Goal: Navigation & Orientation: Find specific page/section

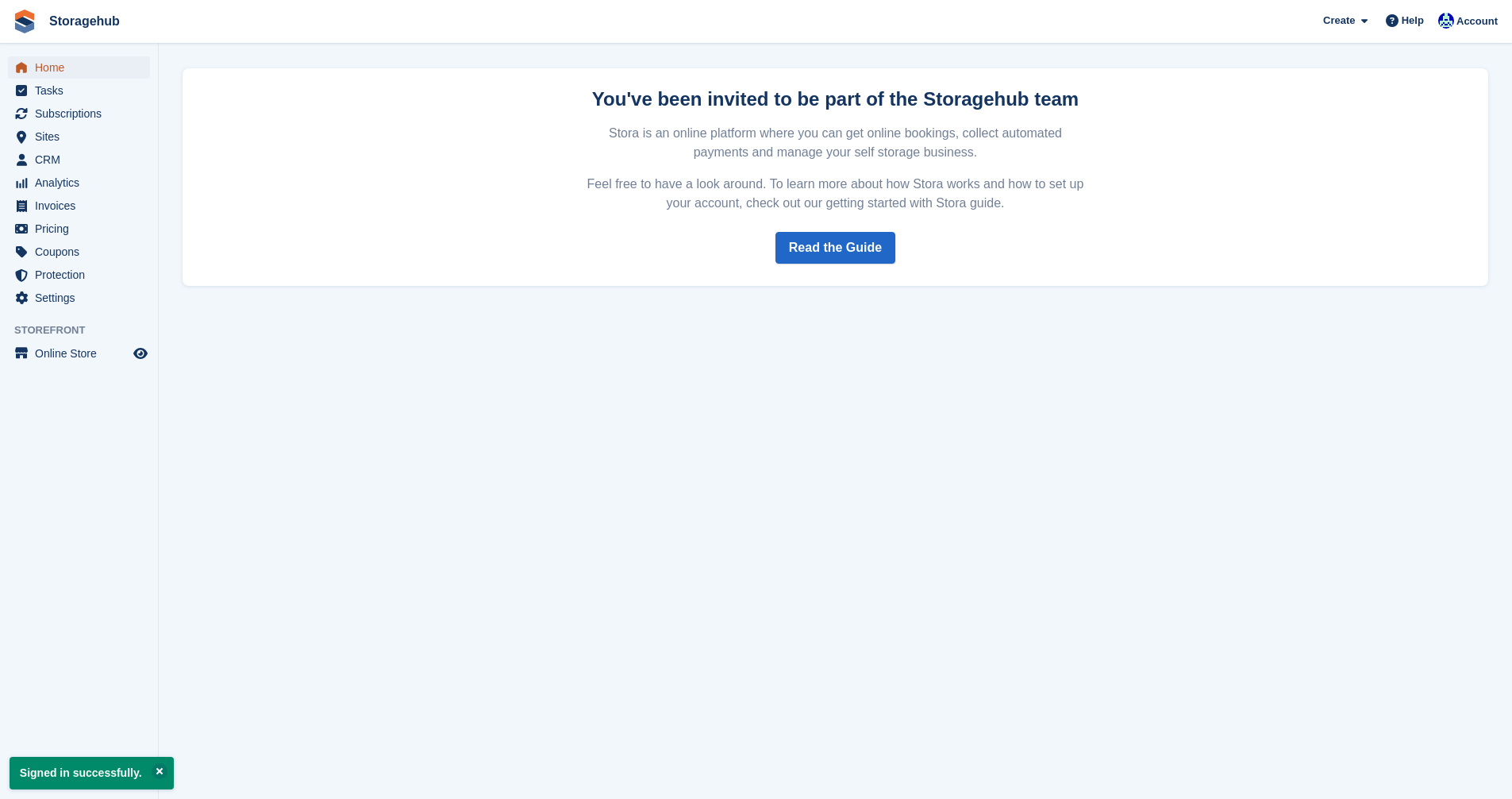
click at [61, 56] on div "Home Tasks Subscriptions Subscriptions Subscriptions Contracts Price increases …" at bounding box center [78, 180] width 158 height 260
click at [58, 66] on span "Home" at bounding box center [82, 67] width 95 height 22
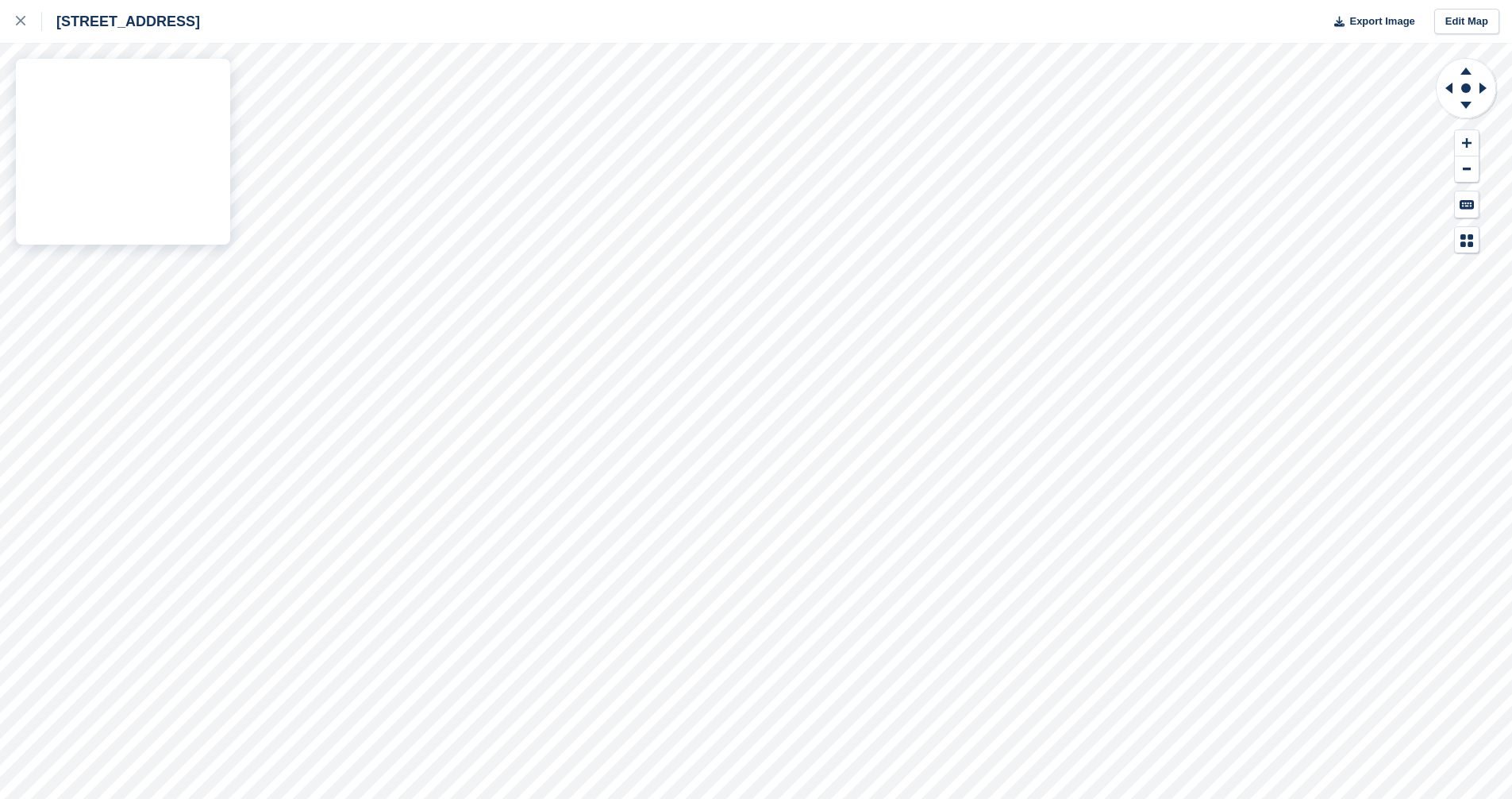
click at [85, 297] on div "5 Fern Road, Sandyford, Dublin, D18 V6R3 Export Image Edit Map" at bounding box center [756, 400] width 1512 height 799
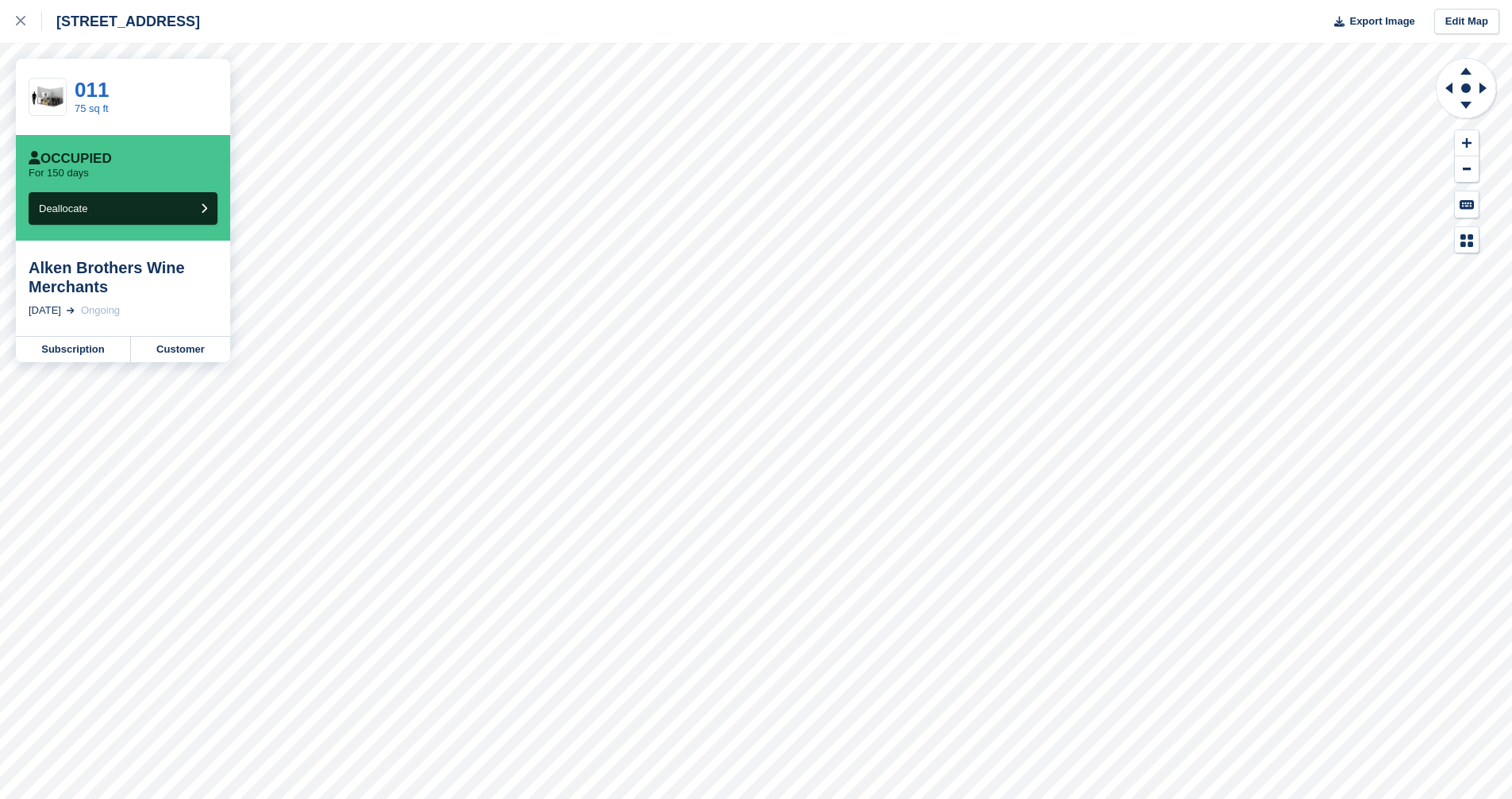
click at [663, 17] on div "5 Fern Road, Sandyford, Dublin, D18 V6R3 Export Image Edit Map" at bounding box center [756, 21] width 1512 height 43
